Goal: Find specific page/section

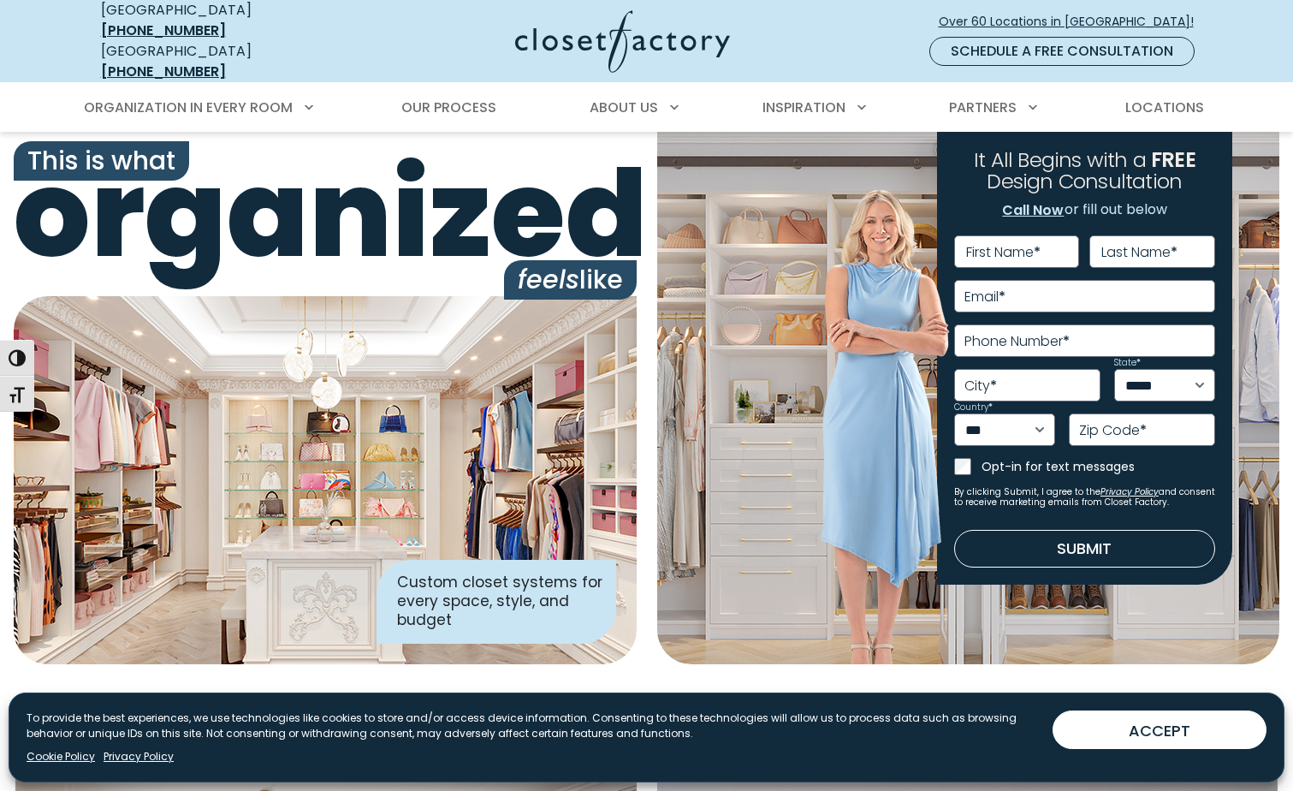
scroll to position [29, 0]
click at [1143, 98] on span "Locations" at bounding box center [1164, 108] width 79 height 20
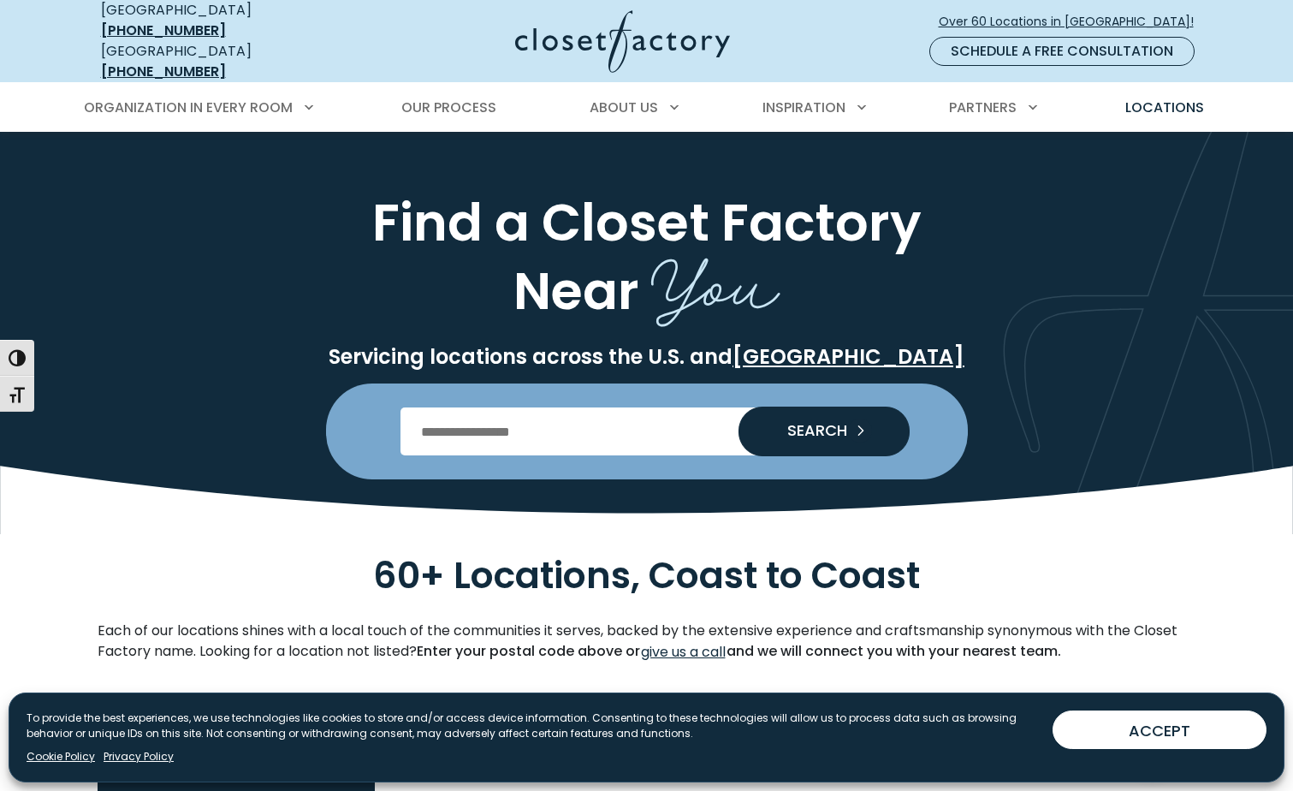
click at [649, 428] on input "Enter Postal Code" at bounding box center [646, 431] width 492 height 48
type input "*****"
click at [826, 430] on button "SEARCH" at bounding box center [823, 431] width 171 height 48
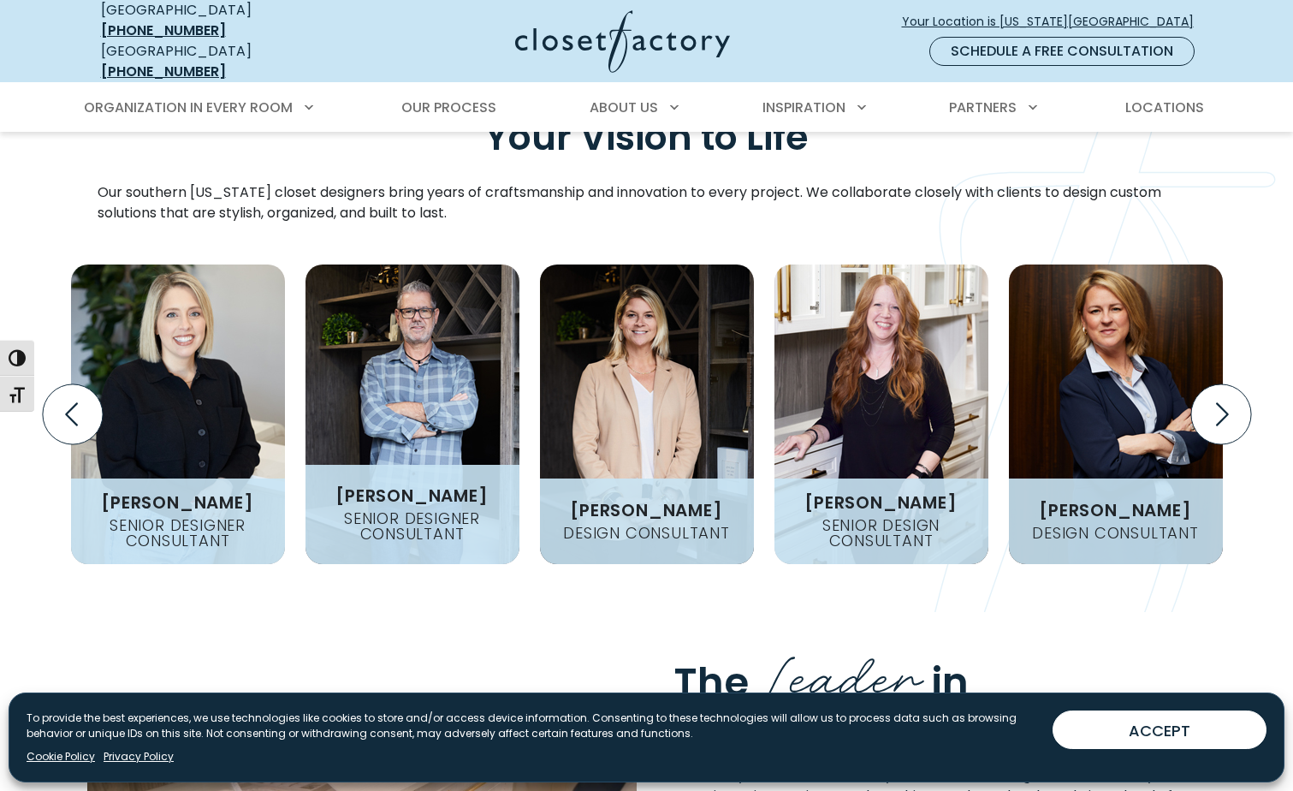
scroll to position [2121, 0]
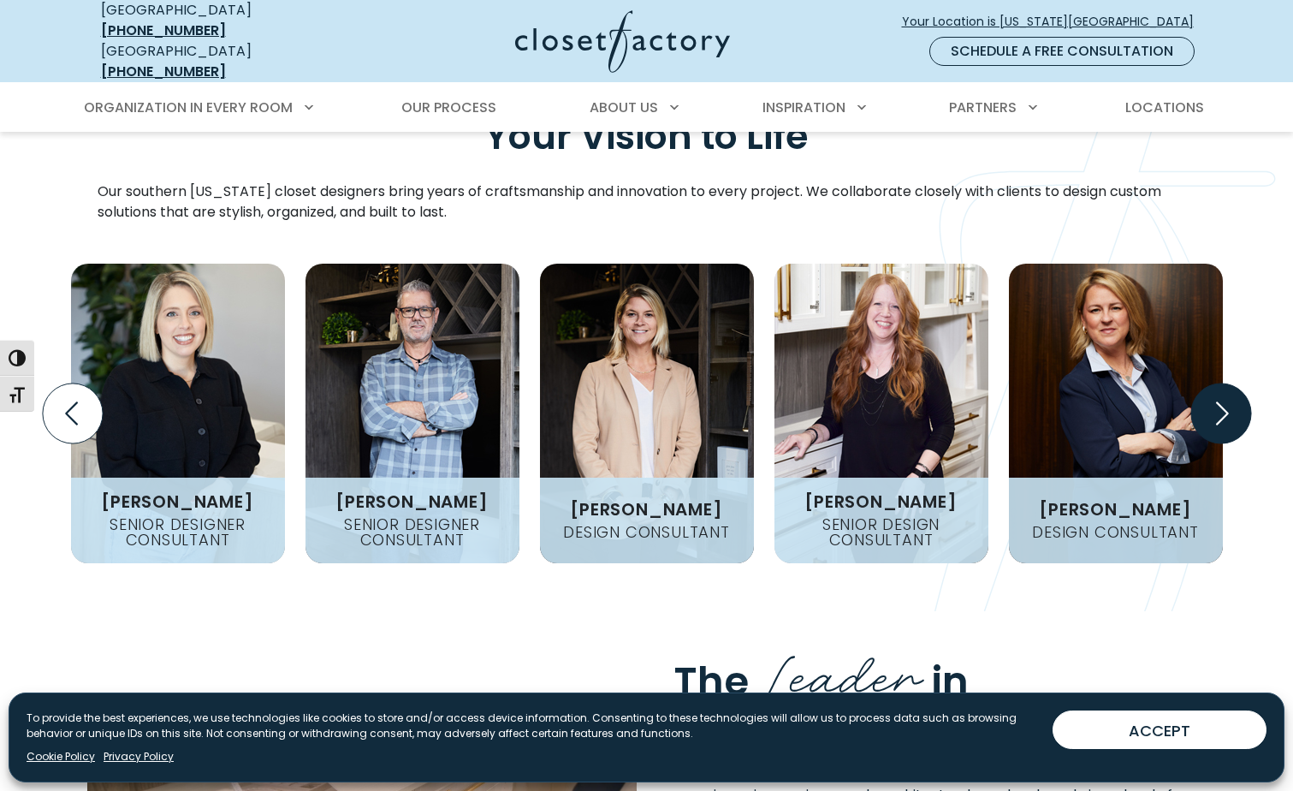
click at [1229, 383] on icon "Next slide" at bounding box center [1220, 413] width 60 height 60
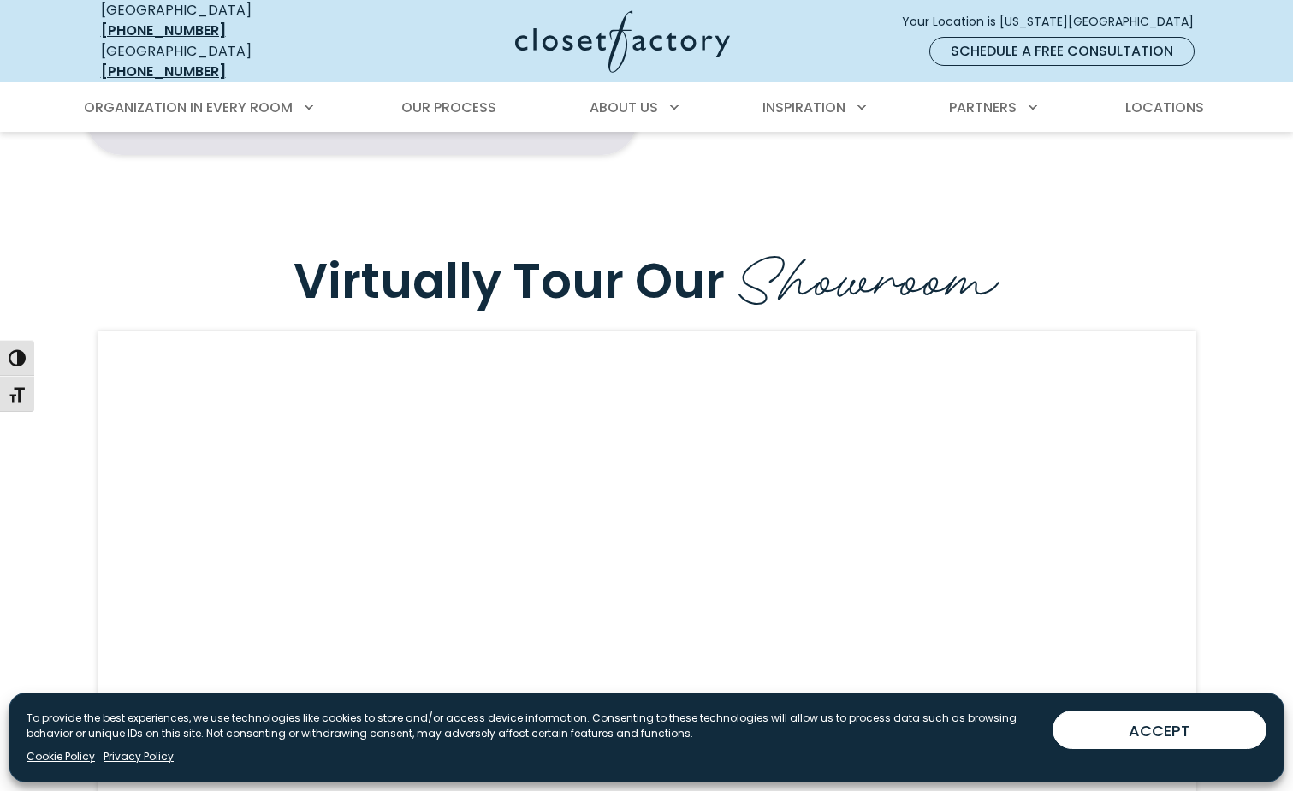
scroll to position [4284, 0]
